Goal: Check status: Check status

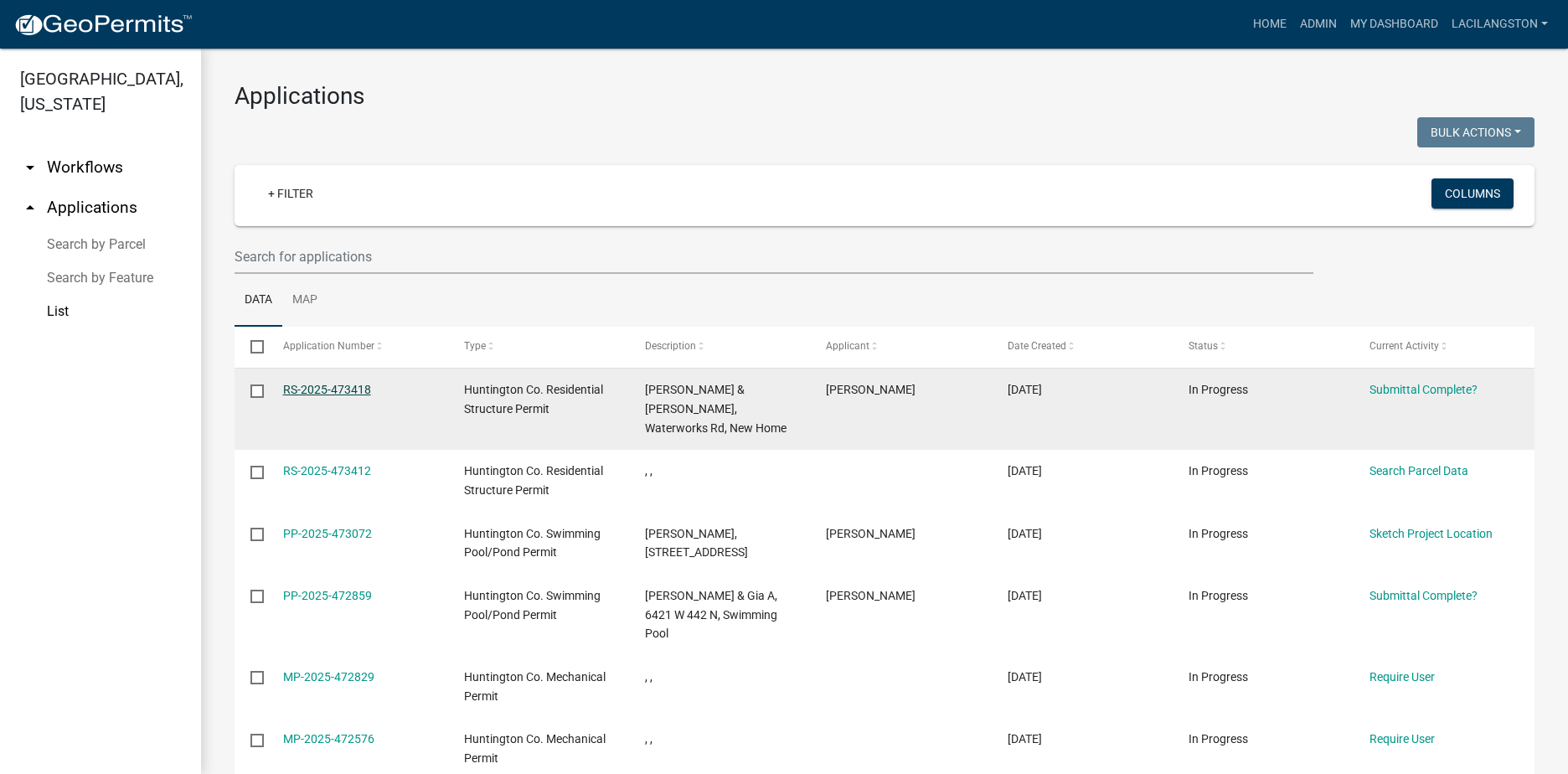
click at [317, 392] on link "RS-2025-473418" at bounding box center [327, 390] width 88 height 14
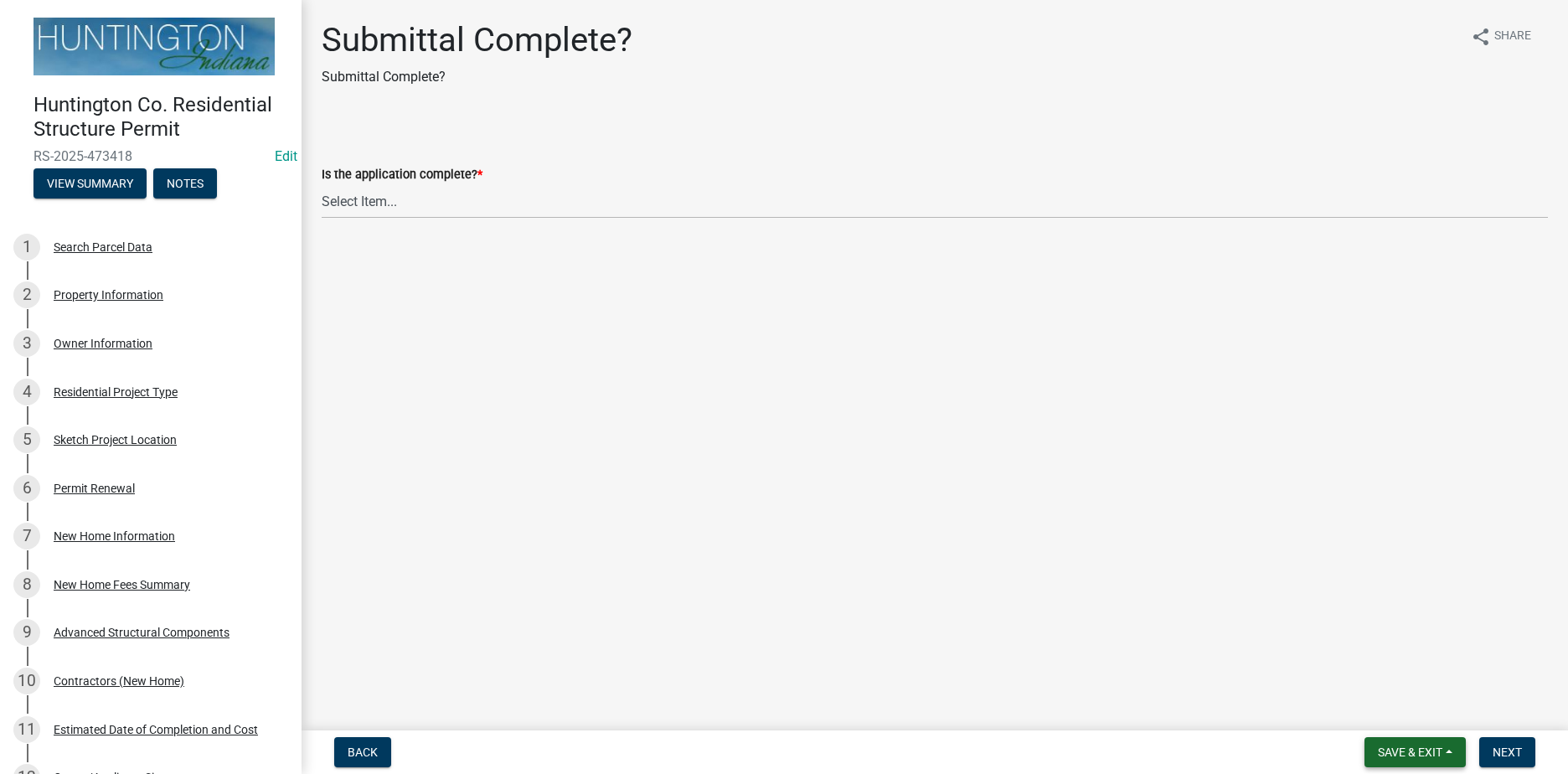
click at [1417, 759] on span "Save & Exit" at bounding box center [1410, 752] width 65 height 14
click at [1393, 722] on button "Save & Exit" at bounding box center [1398, 709] width 134 height 41
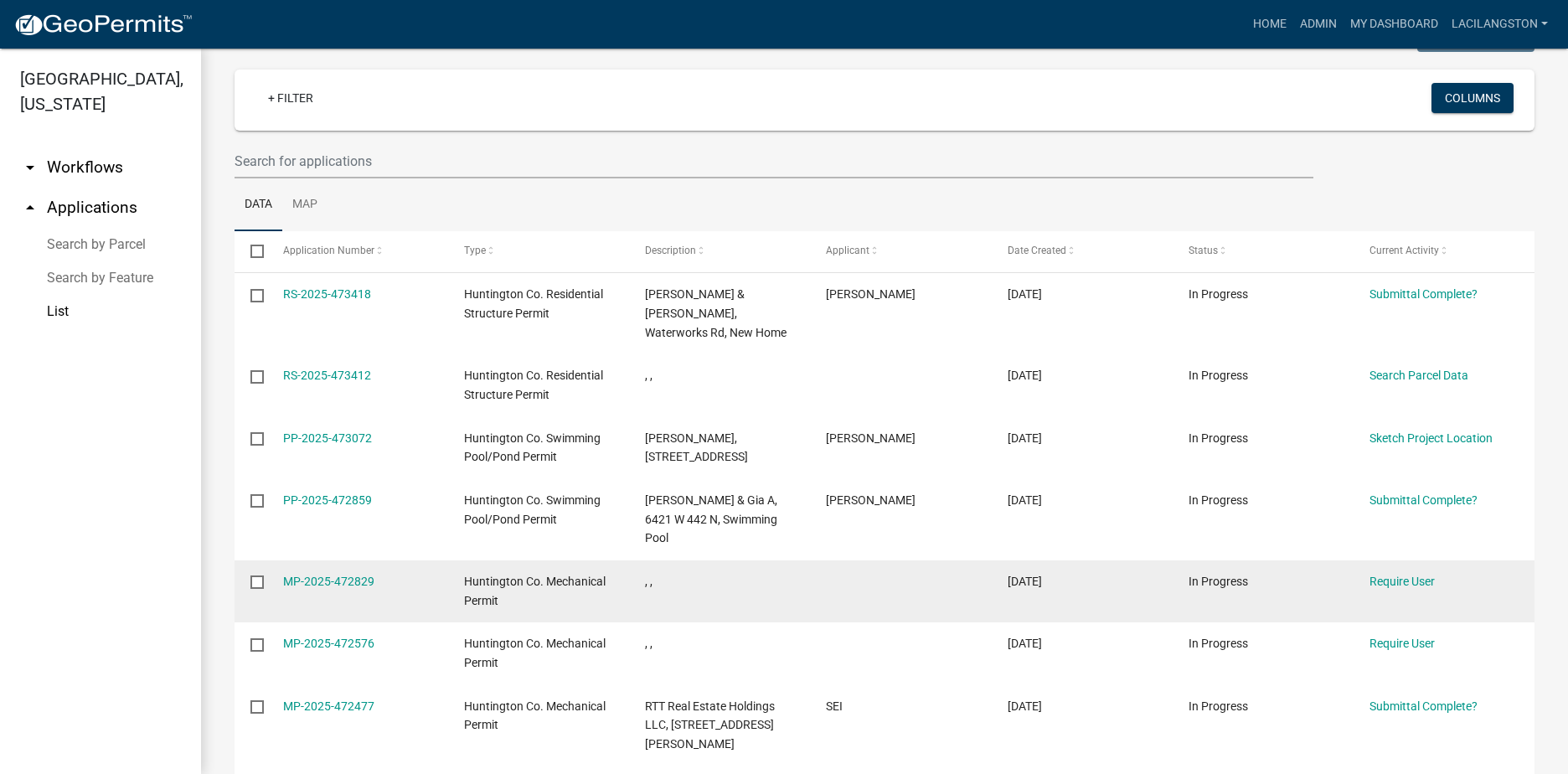
scroll to position [66, 0]
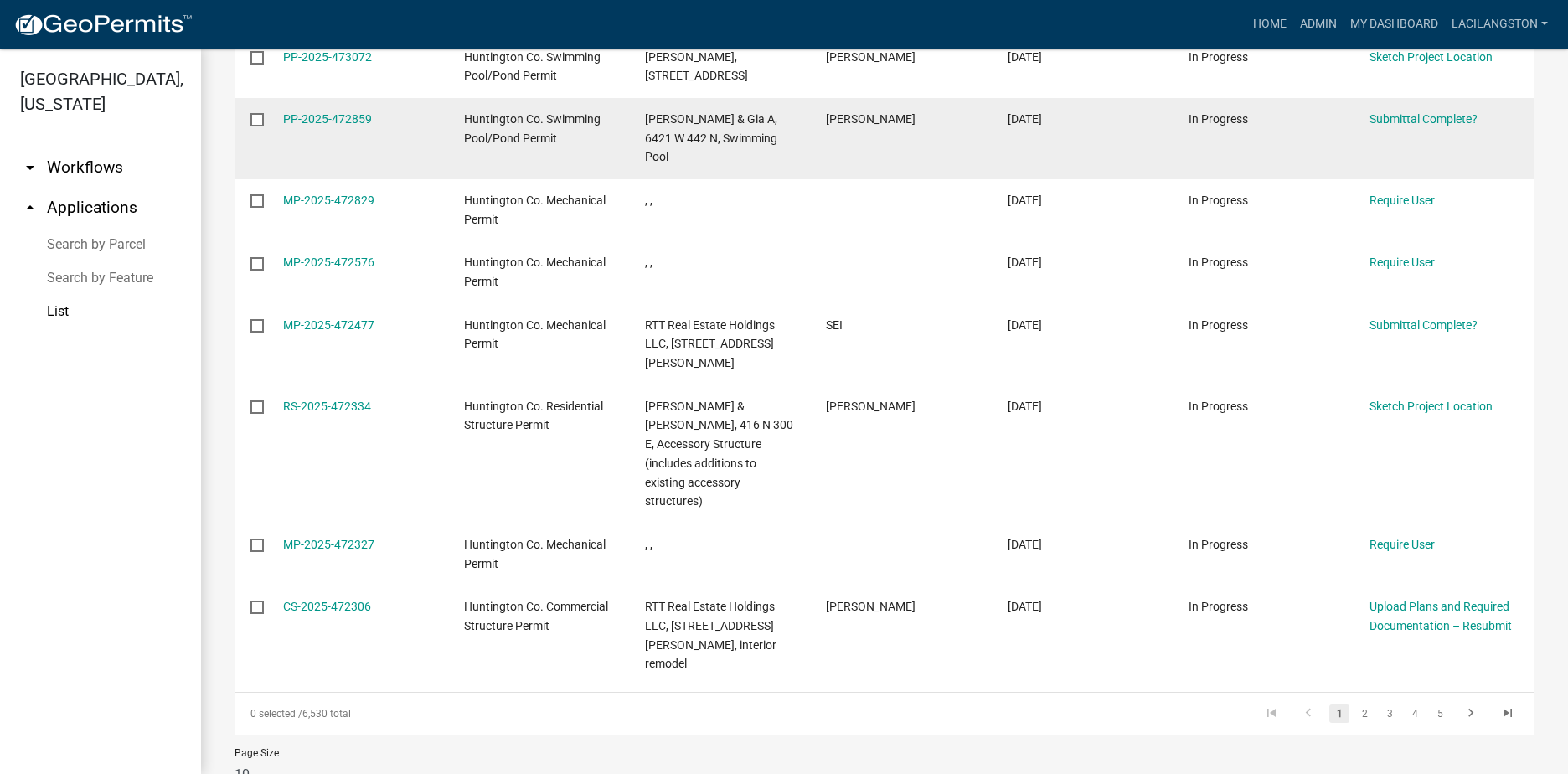
scroll to position [484, 0]
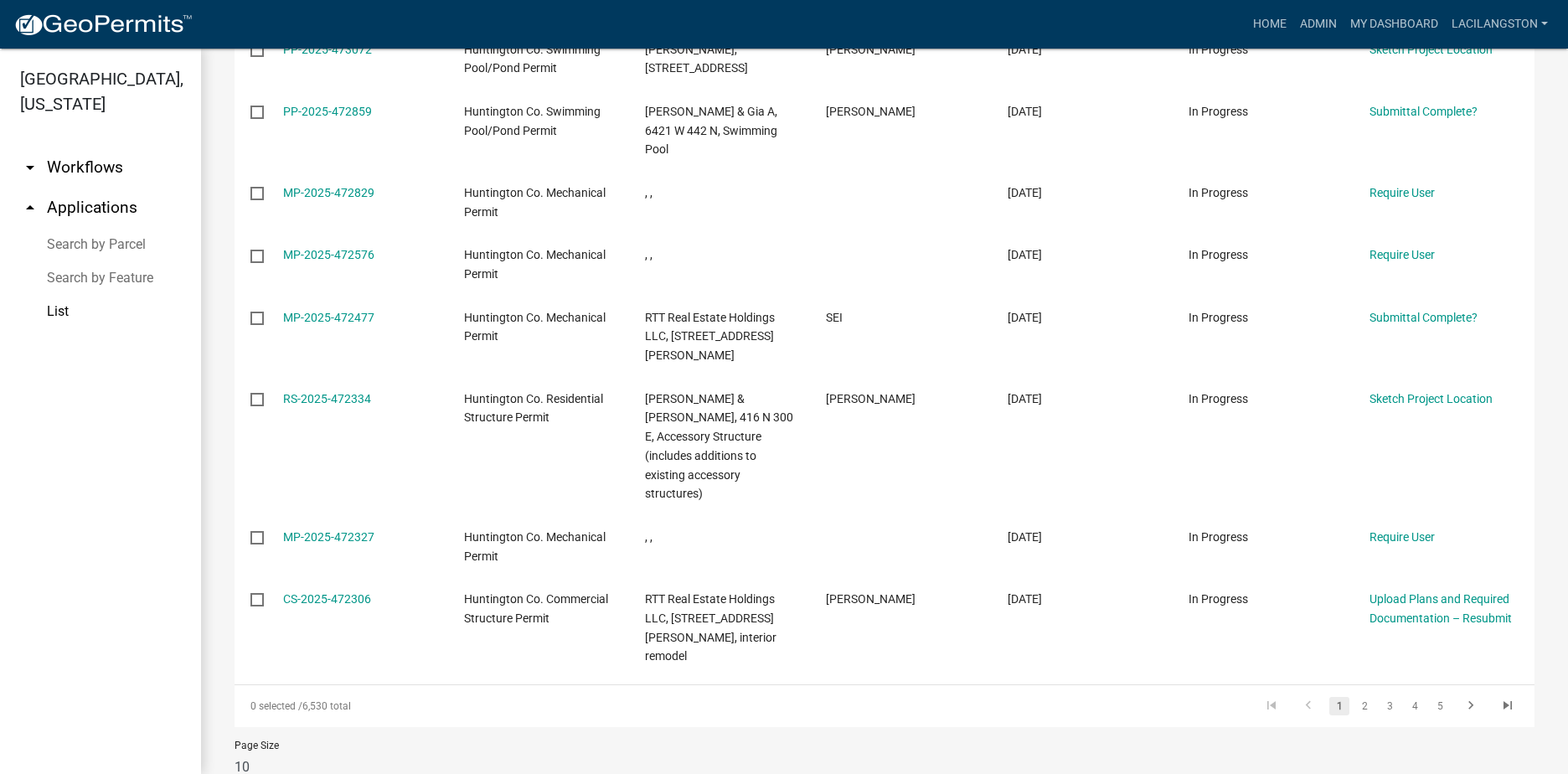
click at [1377, 692] on li "3" at bounding box center [1389, 706] width 25 height 29
click at [1355, 697] on link "2" at bounding box center [1365, 707] width 20 height 18
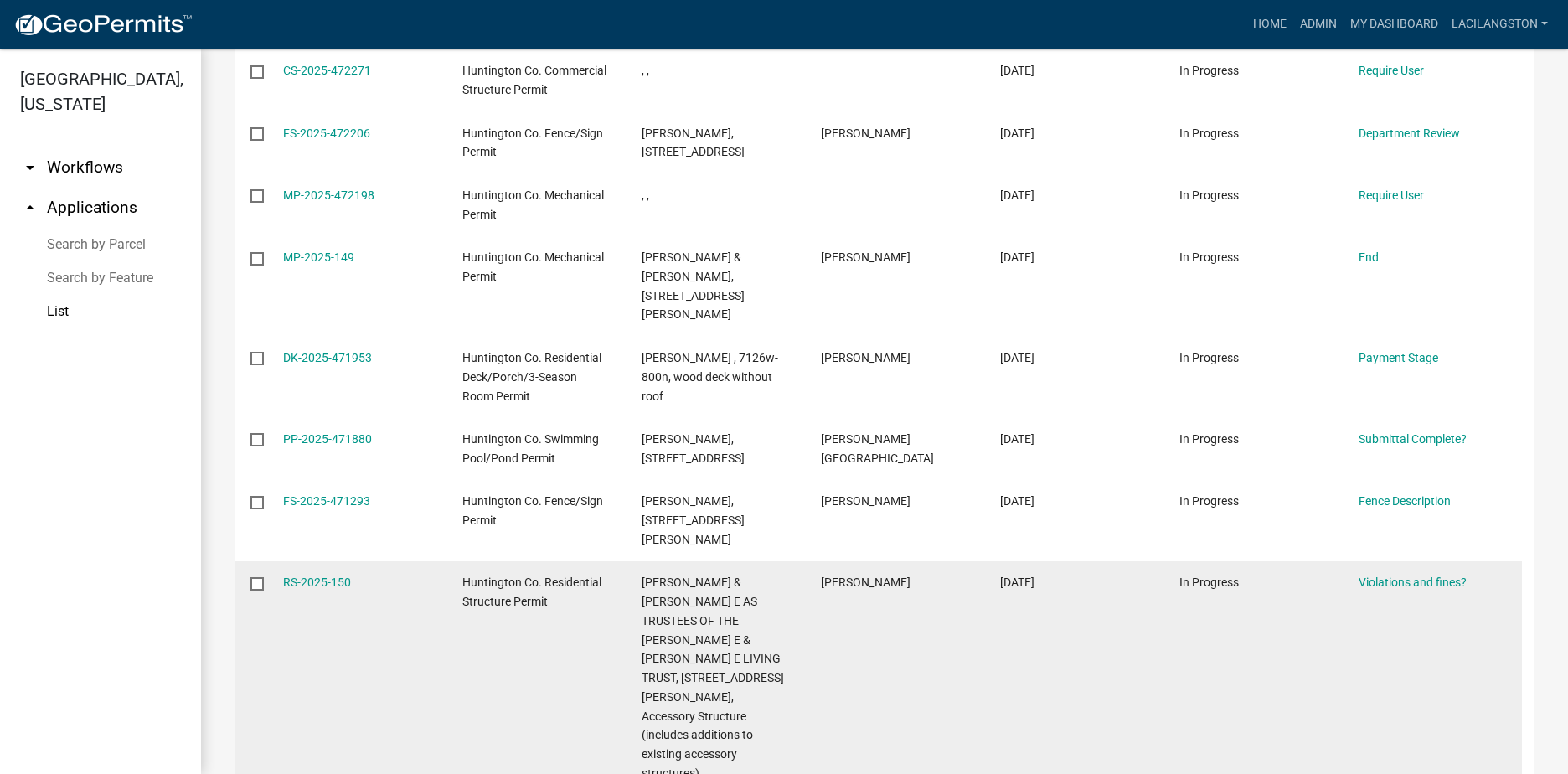
scroll to position [484, 0]
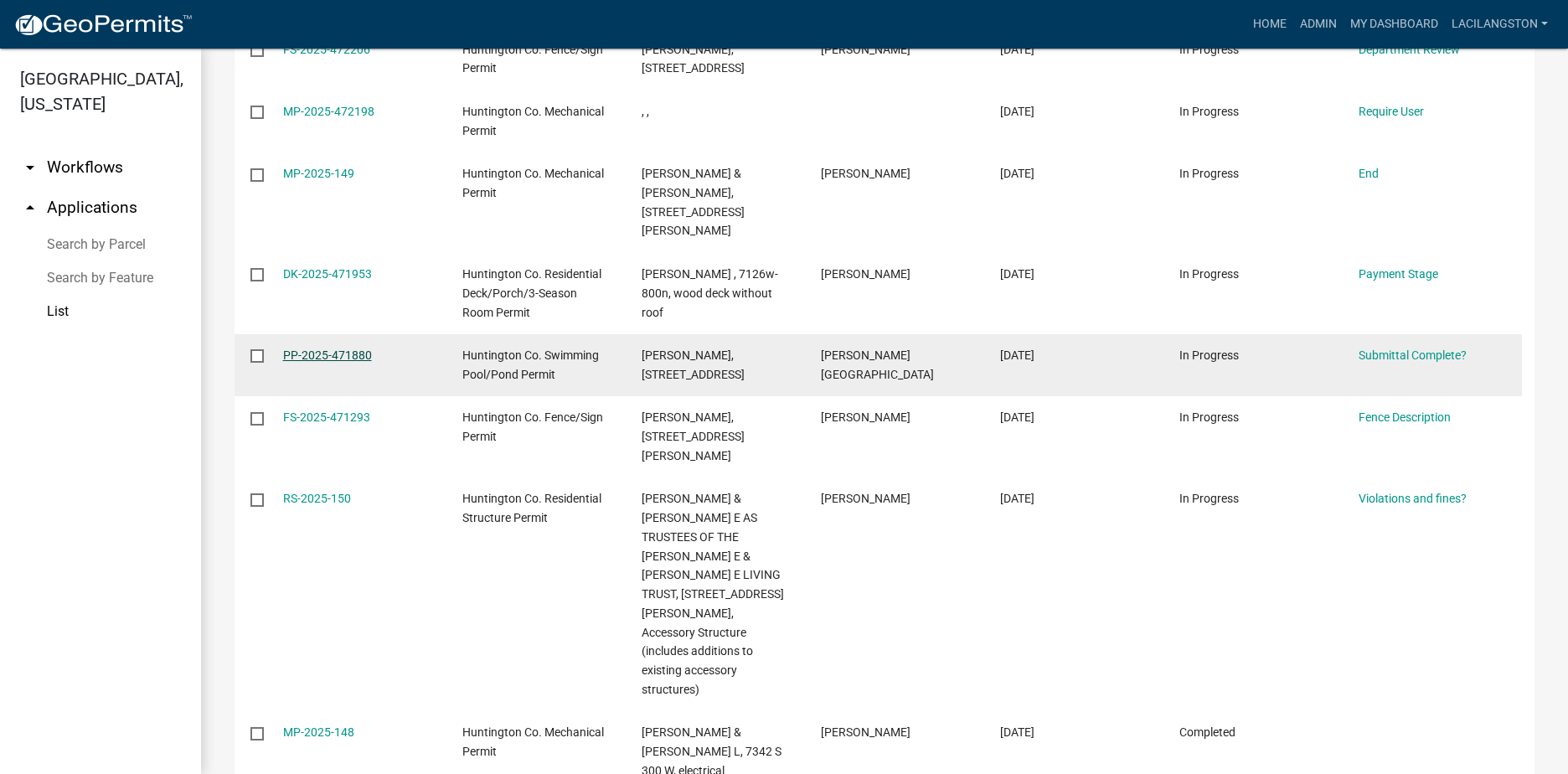
click at [314, 348] on link "PP-2025-471880" at bounding box center [328, 355] width 89 height 14
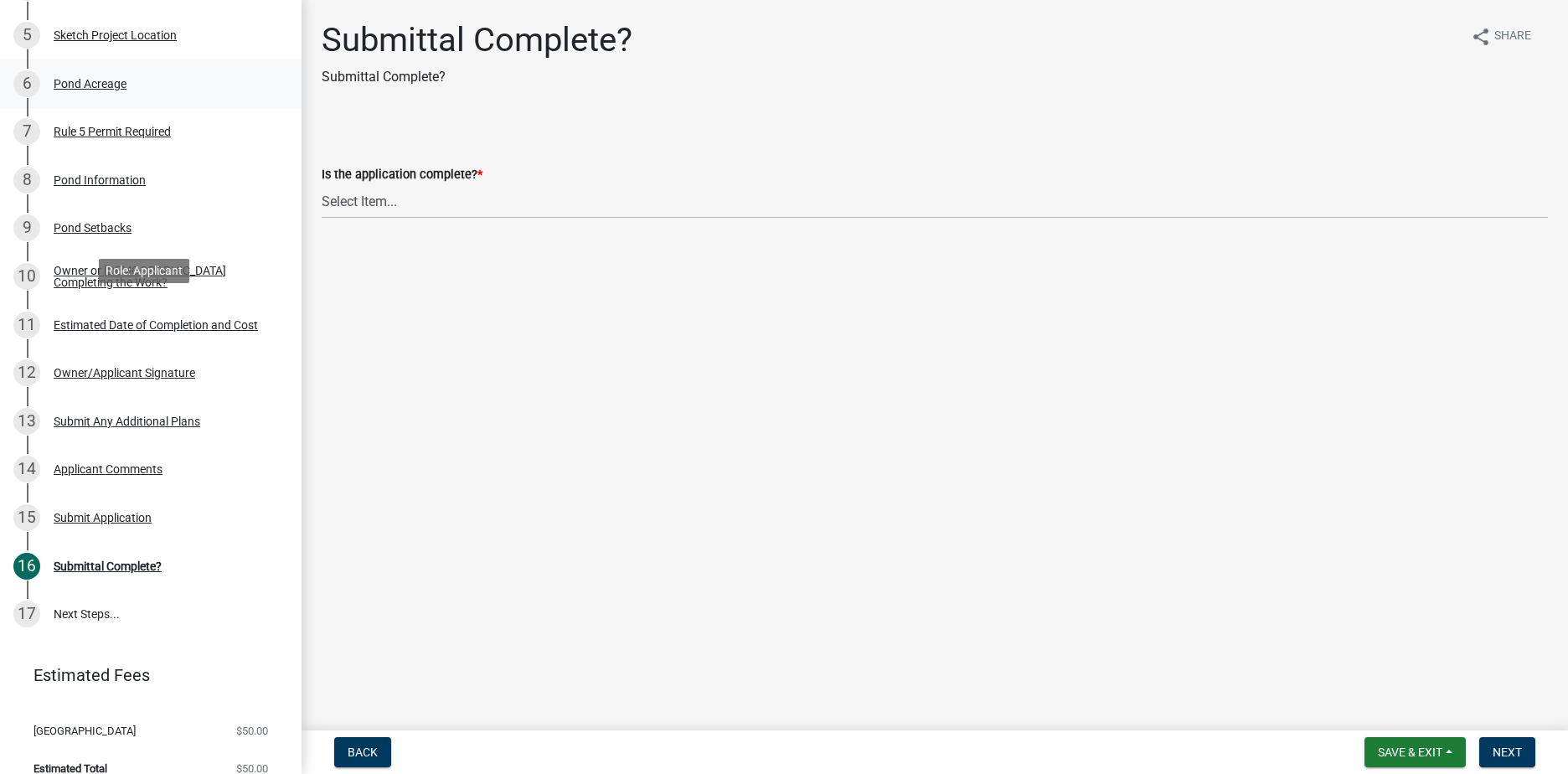
scroll to position [419, 0]
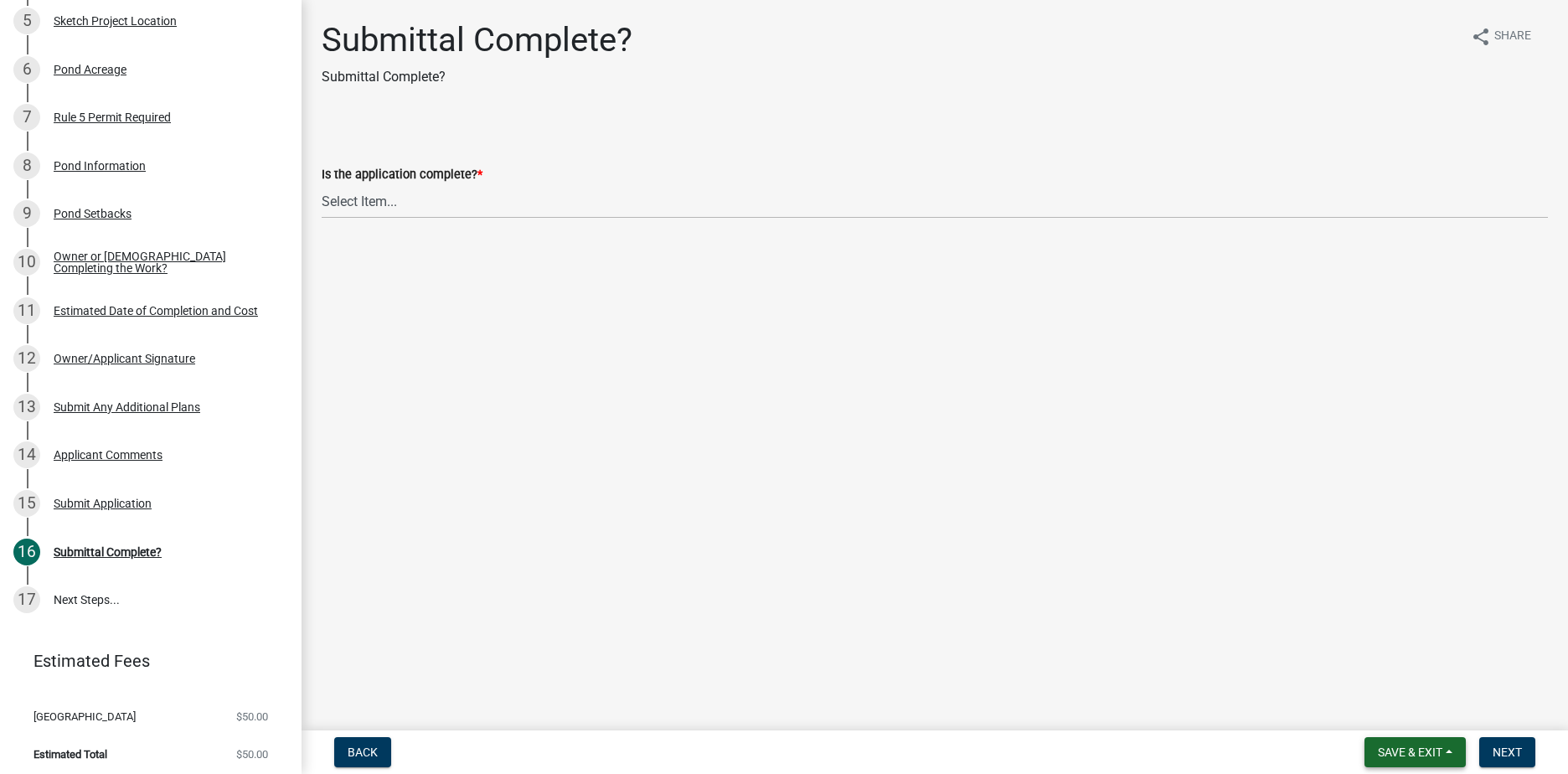
click at [1391, 749] on span "Save & Exit" at bounding box center [1410, 752] width 65 height 14
click at [1374, 712] on button "Save & Exit" at bounding box center [1398, 709] width 134 height 41
